Goal: Information Seeking & Learning: Learn about a topic

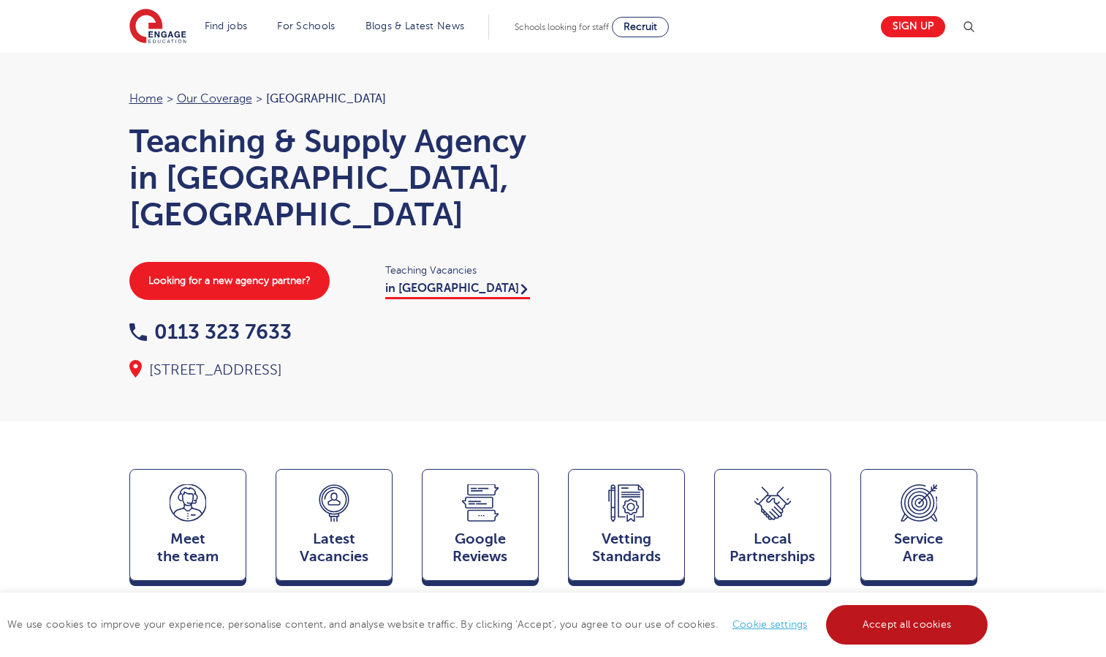
click at [892, 626] on link "Accept all cookies" at bounding box center [907, 624] width 162 height 39
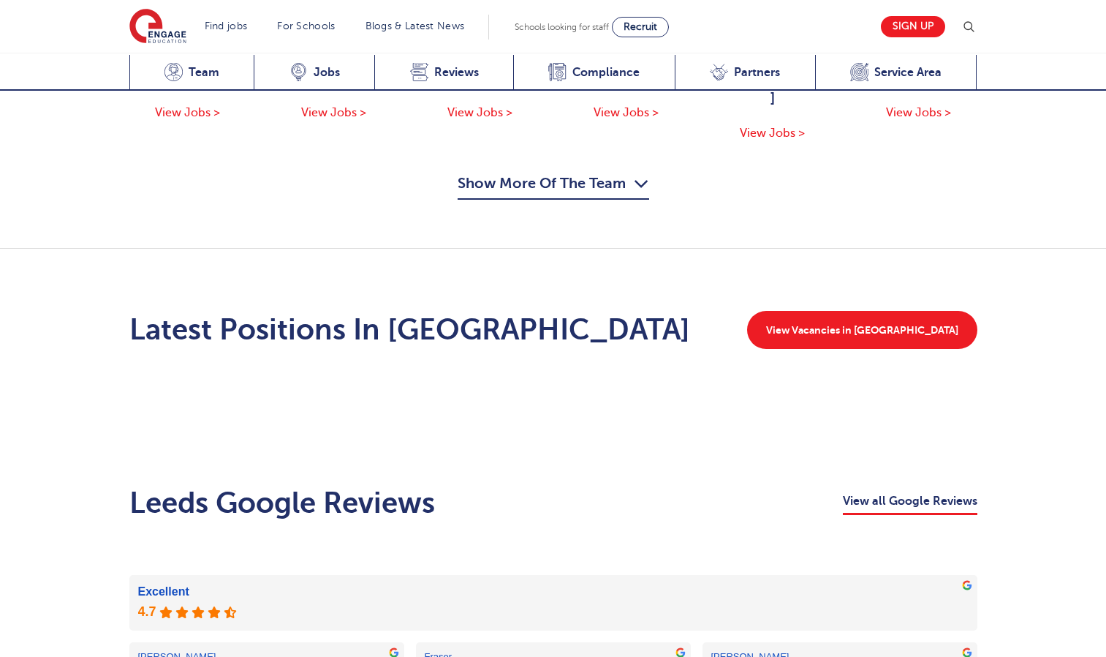
scroll to position [1985, 0]
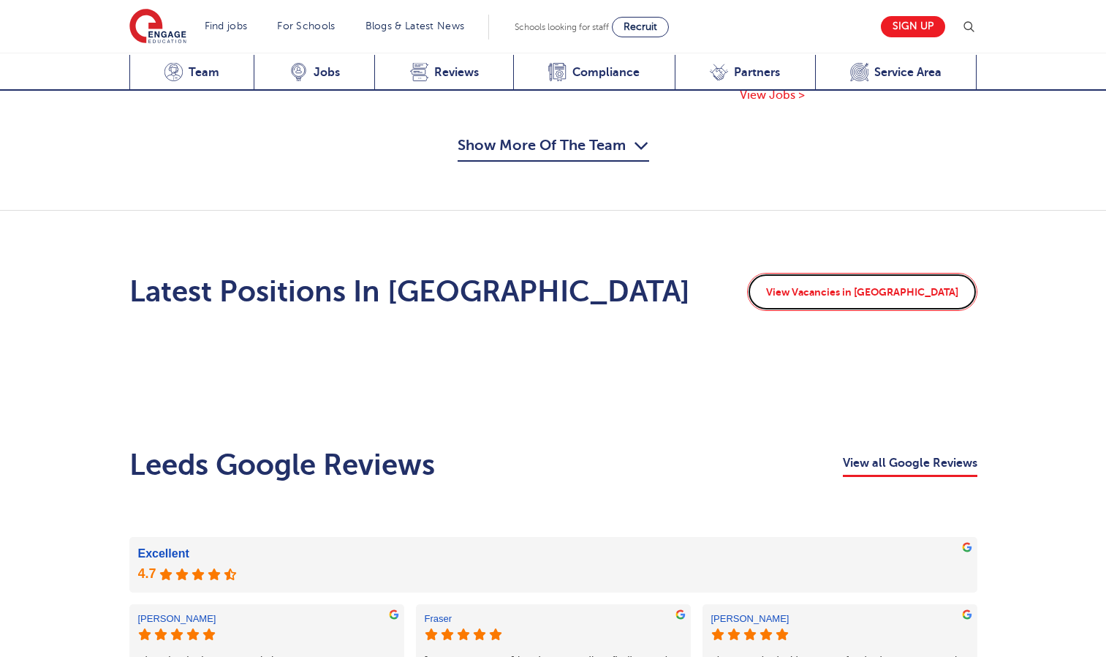
click at [935, 273] on link "View Vacancies in [GEOGRAPHIC_DATA]" at bounding box center [862, 292] width 230 height 38
